Goal: Use online tool/utility: Utilize a website feature to perform a specific function

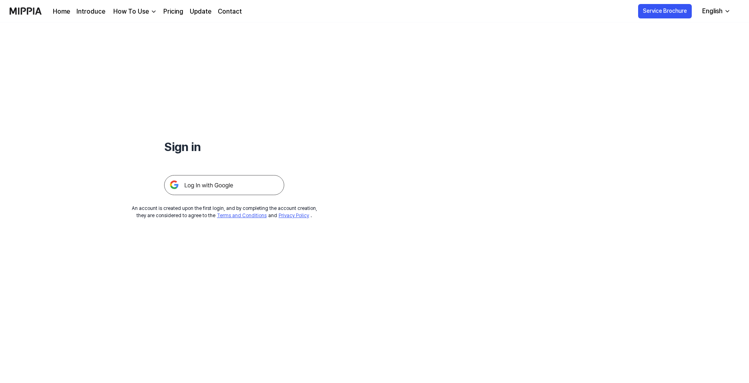
click at [213, 191] on img at bounding box center [224, 185] width 120 height 20
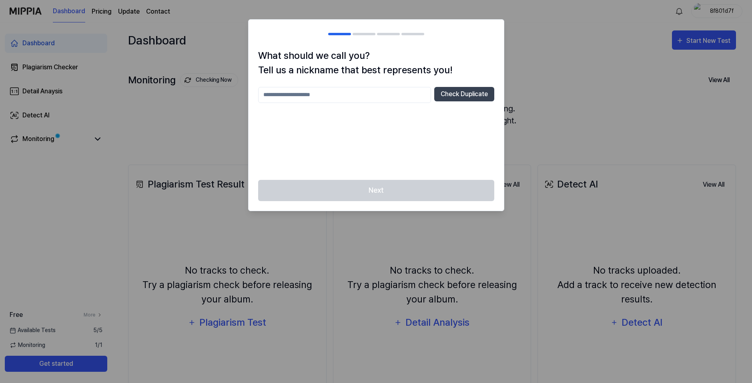
click at [575, 60] on div at bounding box center [376, 191] width 752 height 383
click at [332, 98] on input "text" at bounding box center [344, 95] width 173 height 16
type input "**********"
click at [421, 187] on div "Next" at bounding box center [376, 195] width 255 height 31
click at [459, 88] on button "Check Duplicate" at bounding box center [464, 94] width 60 height 14
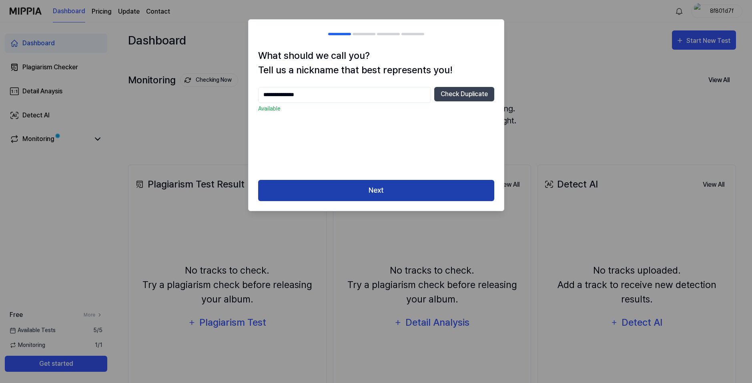
click at [366, 197] on button "Next" at bounding box center [376, 190] width 236 height 21
click at [369, 189] on button "Next" at bounding box center [376, 190] width 236 height 21
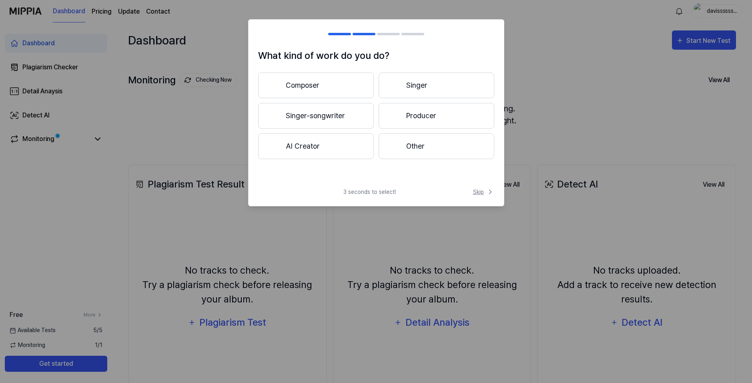
click at [482, 193] on span "Skip" at bounding box center [483, 192] width 21 height 8
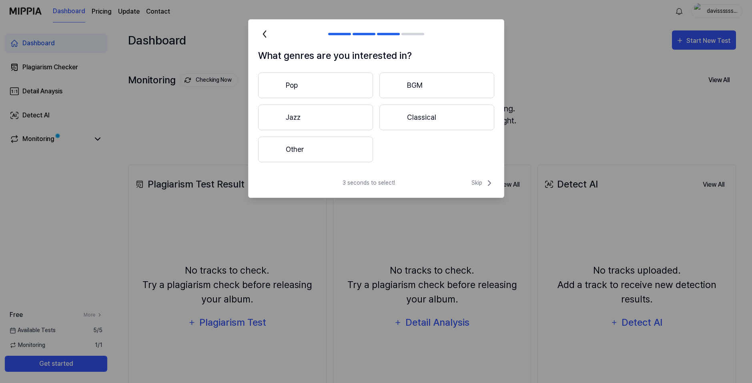
click at [480, 177] on div "What genres are you interested in? Pop BGM Jazz Classical Other 3 seconds to se…" at bounding box center [376, 108] width 256 height 179
click at [480, 181] on span "Skip" at bounding box center [483, 183] width 23 height 10
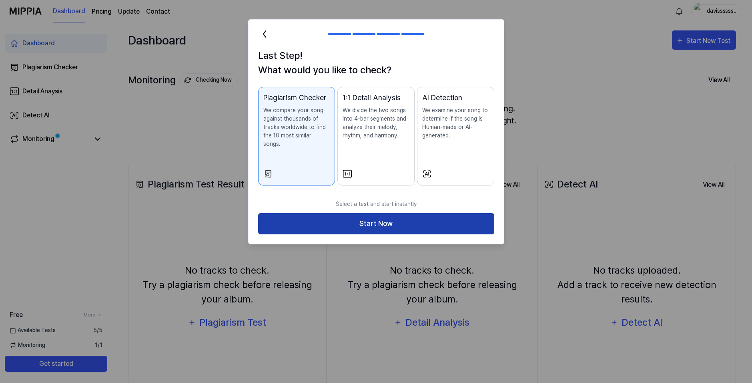
click at [439, 218] on button "Start Now" at bounding box center [376, 223] width 236 height 21
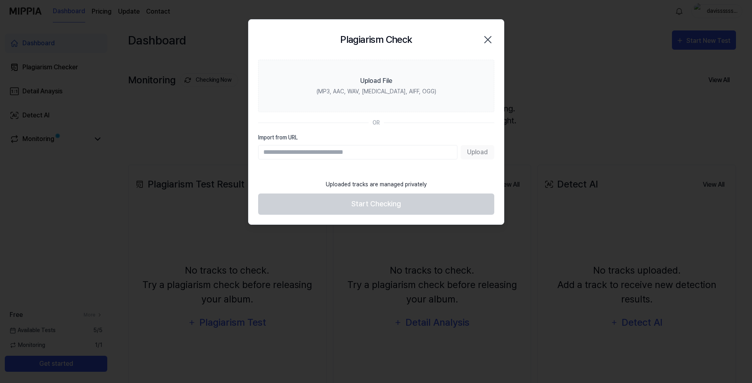
click at [483, 37] on icon "button" at bounding box center [488, 39] width 13 height 13
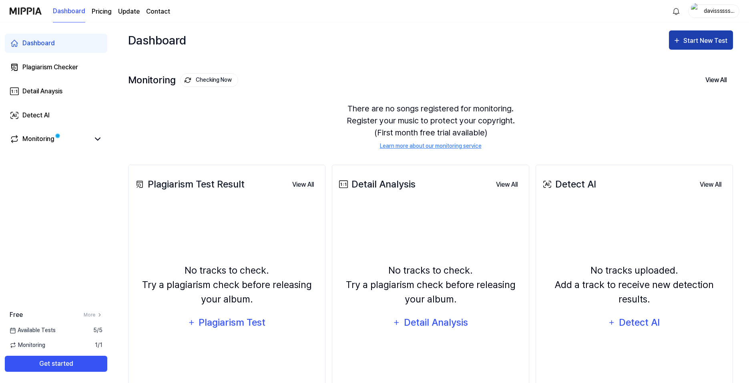
click at [699, 39] on div "Start New Test" at bounding box center [706, 41] width 46 height 10
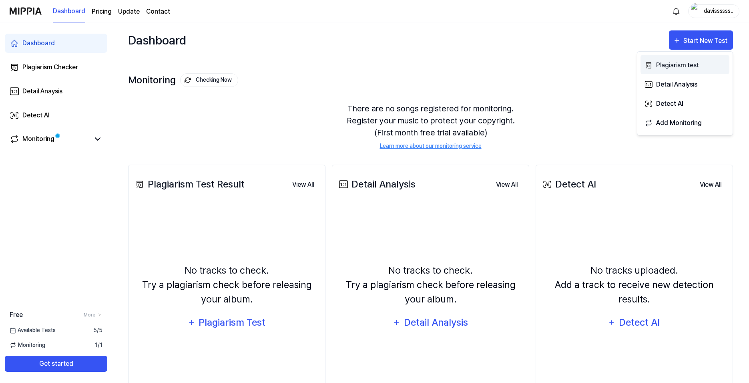
click at [661, 64] on div "Plagiarism test" at bounding box center [691, 65] width 70 height 10
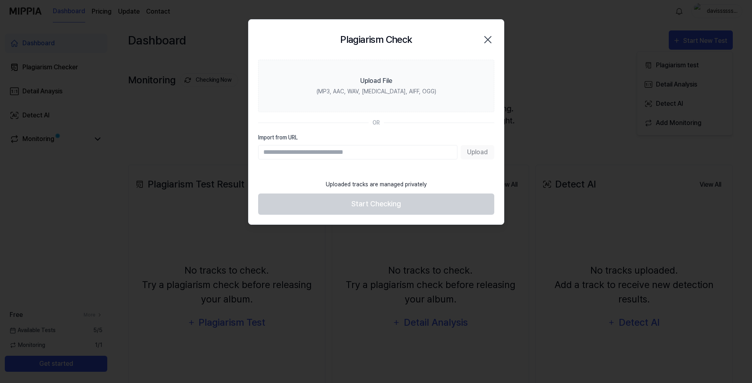
click at [467, 151] on div "Upload" at bounding box center [376, 152] width 236 height 14
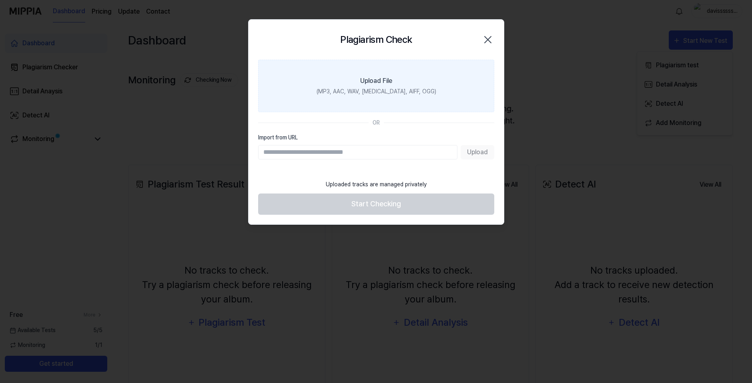
click at [376, 92] on div "(MP3, AAC, WAV, [MEDICAL_DATA], AIFF, OGG)" at bounding box center [376, 91] width 120 height 8
click at [0, 0] on input "Upload File (MP3, AAC, WAV, [MEDICAL_DATA], AIFF, OGG)" at bounding box center [0, 0] width 0 height 0
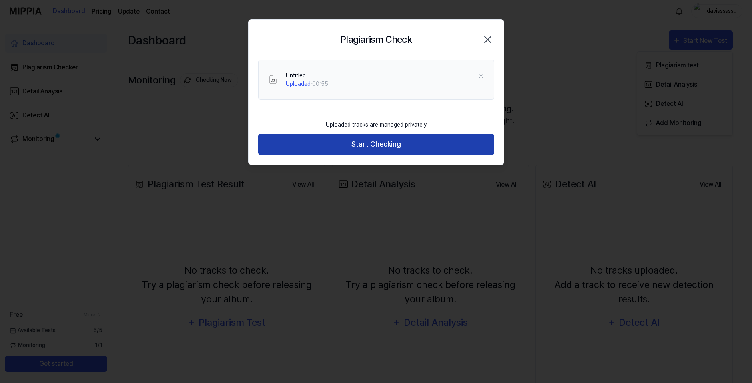
click at [310, 146] on button "Start Checking" at bounding box center [376, 144] width 236 height 21
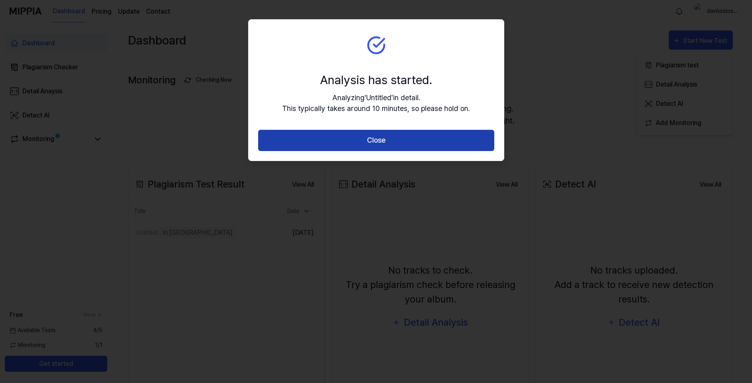
click at [352, 148] on button "Close" at bounding box center [376, 140] width 236 height 21
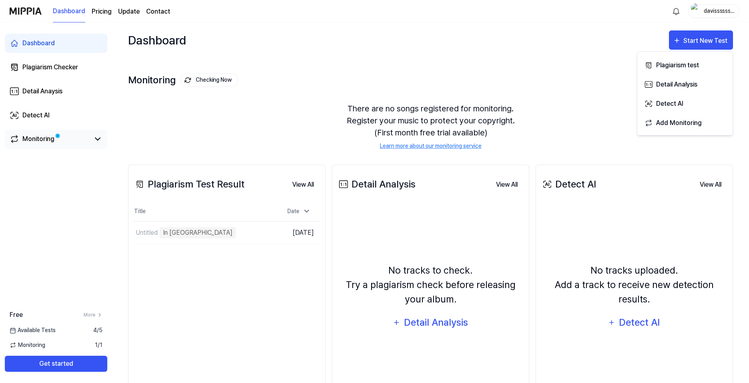
click at [52, 130] on div "Monitoring" at bounding box center [56, 139] width 102 height 19
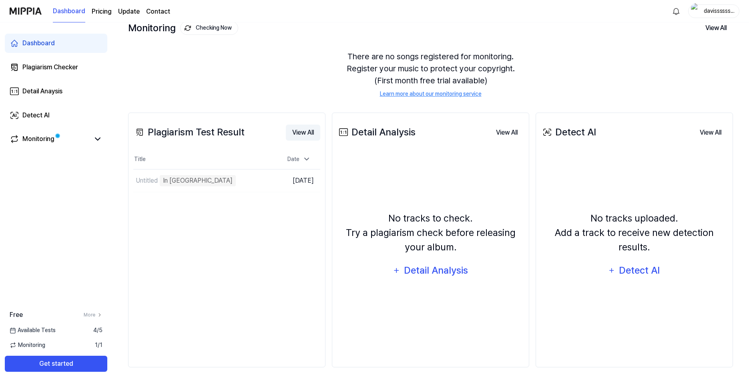
scroll to position [52, 0]
click at [159, 181] on div "Untitled" at bounding box center [179, 180] width 93 height 22
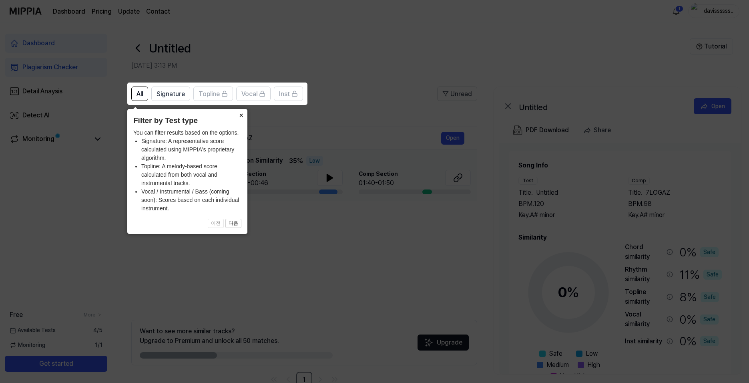
click at [243, 115] on button "×" at bounding box center [241, 114] width 13 height 11
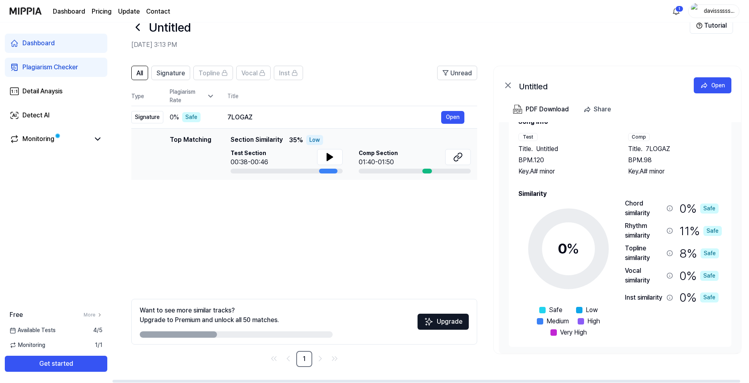
scroll to position [25, 0]
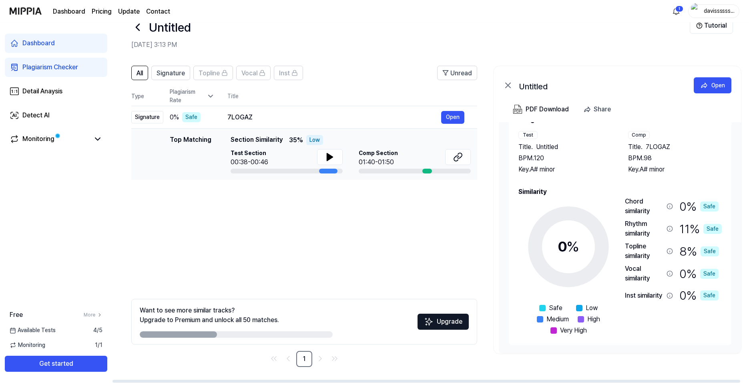
click at [181, 100] on div "Plagiarism Rate" at bounding box center [192, 96] width 45 height 17
click at [704, 87] on icon at bounding box center [704, 85] width 8 height 8
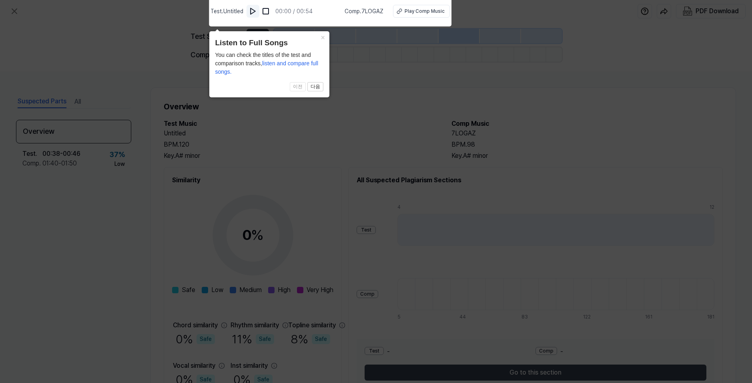
click at [257, 13] on img at bounding box center [253, 11] width 8 height 8
click at [325, 38] on button "×" at bounding box center [323, 36] width 13 height 11
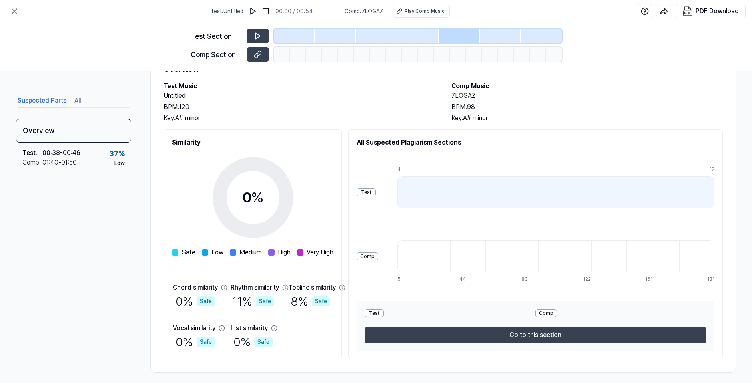
scroll to position [43, 0]
